Goal: Transaction & Acquisition: Download file/media

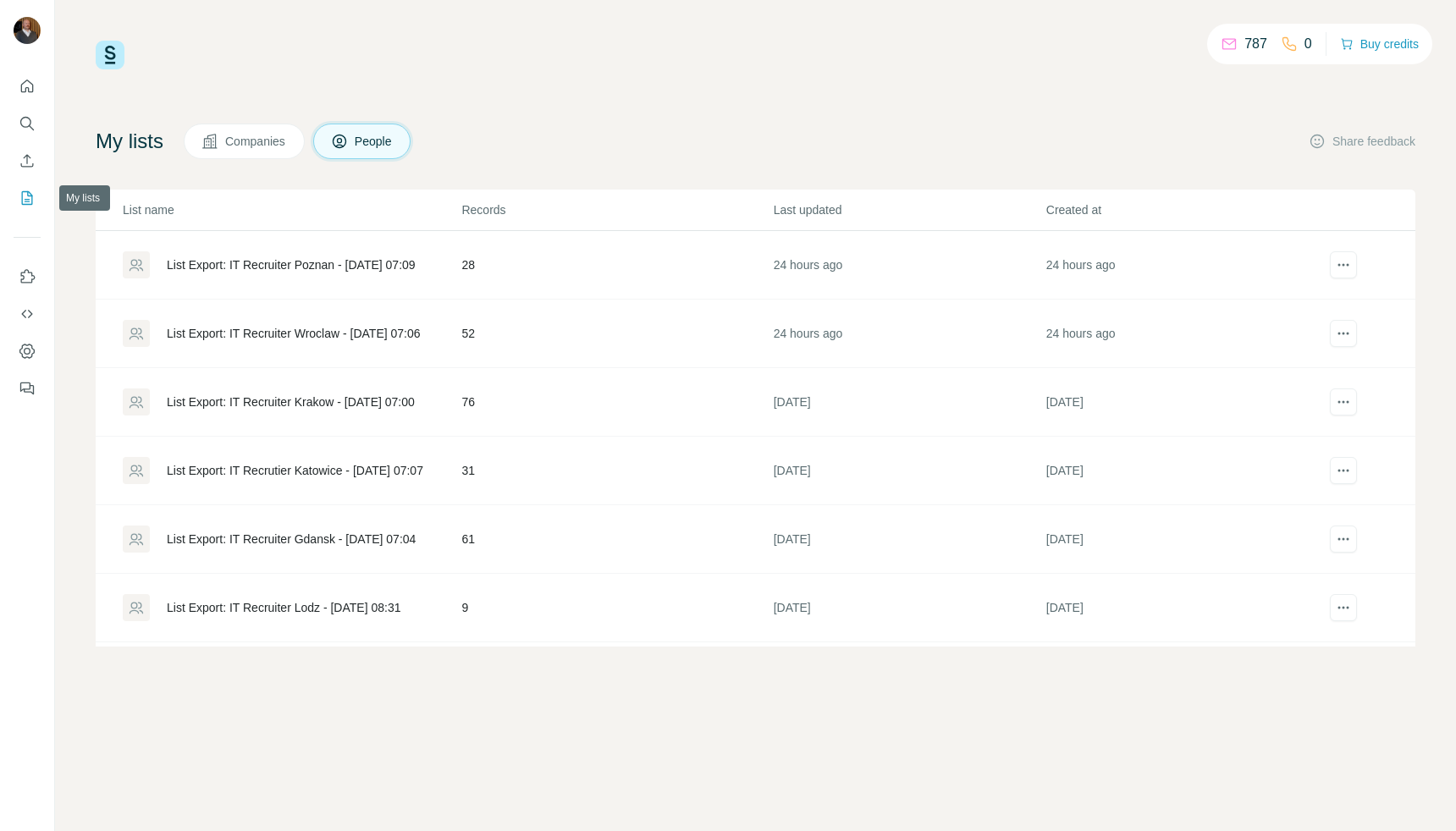
click at [29, 191] on icon "My lists" at bounding box center [28, 198] width 11 height 14
click at [353, 335] on div "List Export: IT Recruiter [GEOGRAPHIC_DATA] - [DATE] 07:12" at bounding box center [299, 333] width 266 height 17
click at [238, 268] on div "List Export: IT Recruiter [GEOGRAPHIC_DATA] - [DATE] 07:12" at bounding box center [299, 265] width 266 height 17
click at [1345, 472] on icon "actions" at bounding box center [1343, 470] width 17 height 17
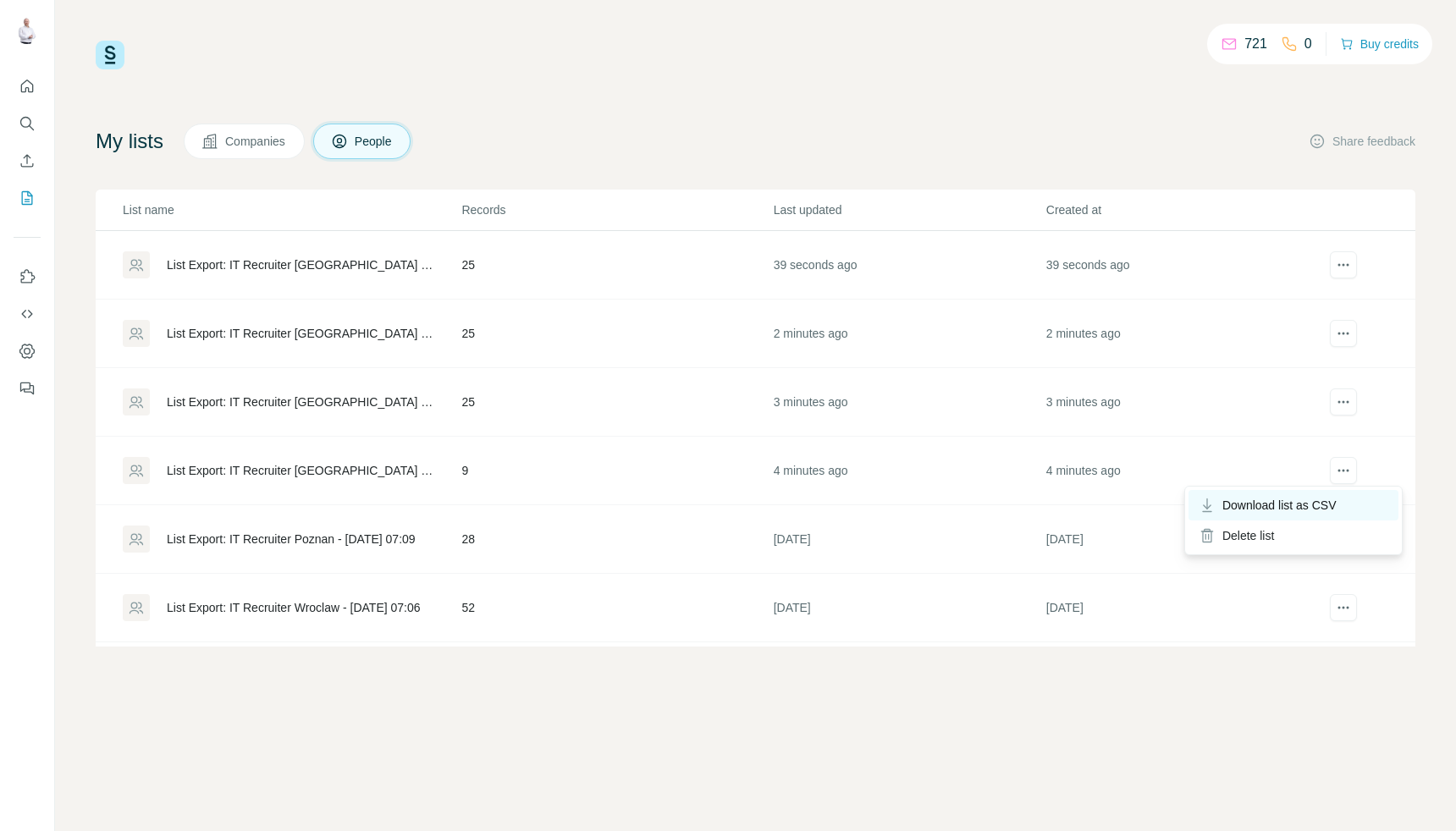
click at [1311, 506] on span "Download list as CSV" at bounding box center [1279, 505] width 114 height 17
click at [1348, 405] on icon "actions" at bounding box center [1343, 402] width 17 height 17
click at [1311, 437] on span "Download list as CSV" at bounding box center [1279, 436] width 114 height 17
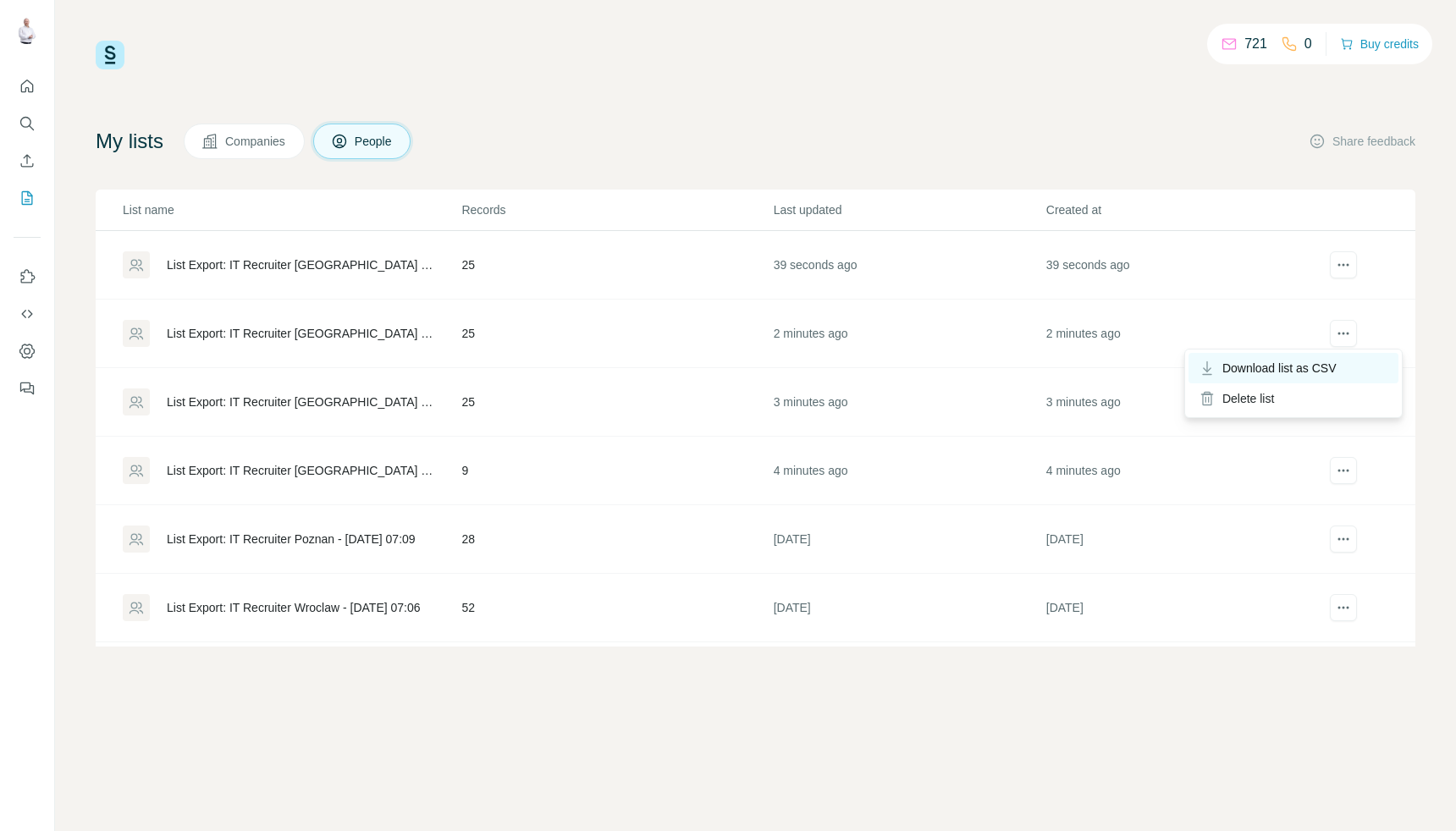
click at [1310, 374] on span "Download list as CSV" at bounding box center [1279, 368] width 114 height 17
click at [1309, 301] on span "Download list as CSV" at bounding box center [1279, 299] width 114 height 17
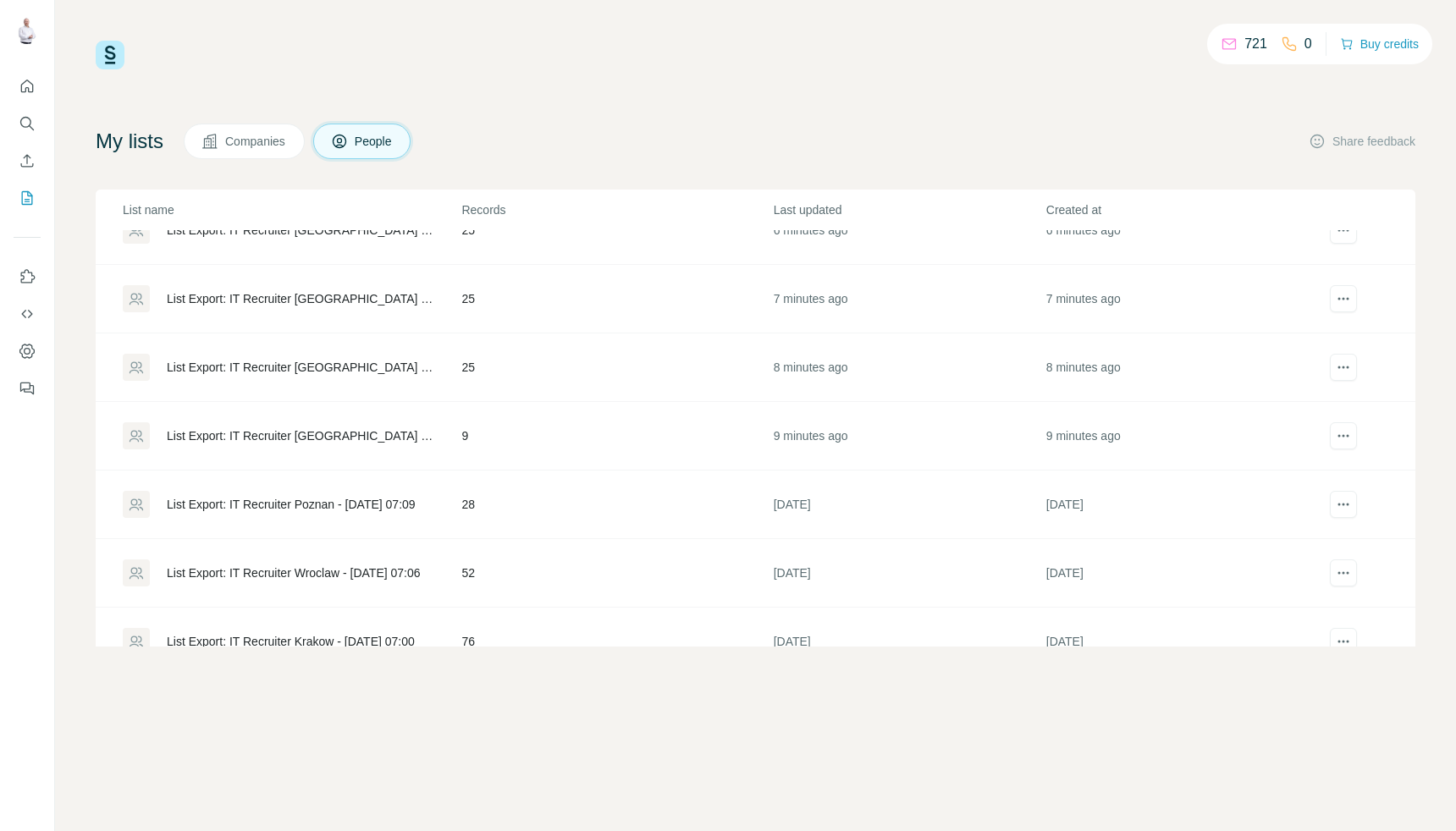
scroll to position [37, 0]
